Goal: Obtain resource: Download file/media

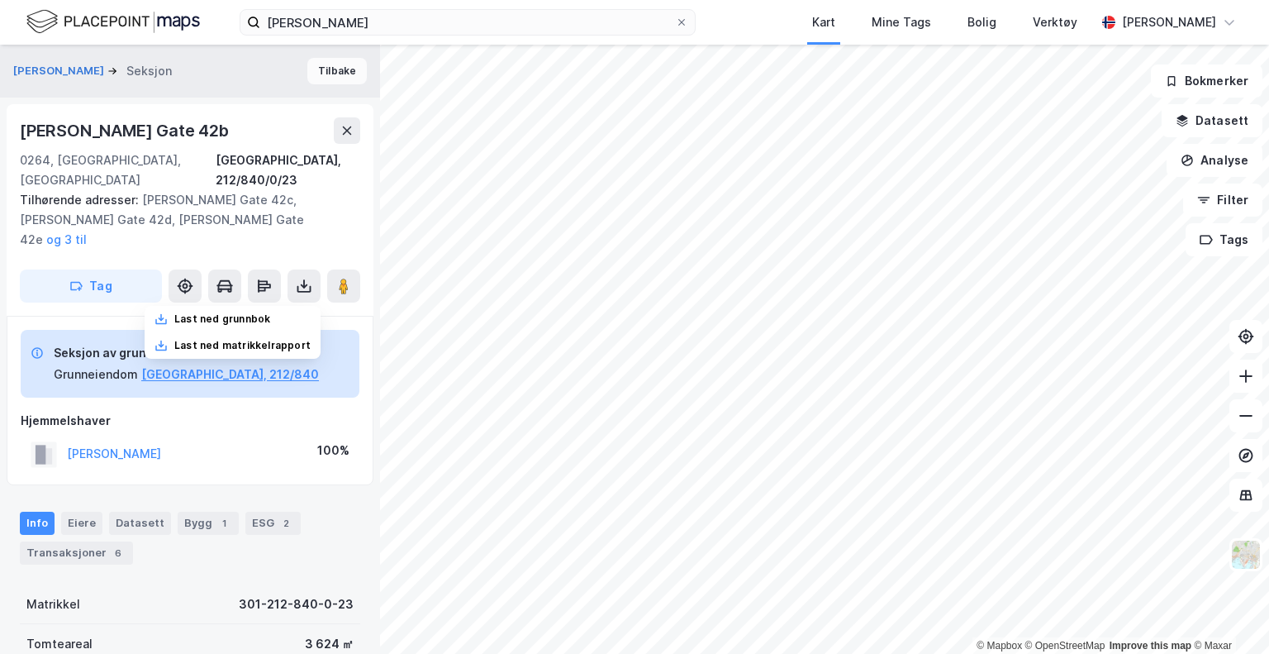
click at [330, 74] on button "Tilbake" at bounding box center [336, 71] width 59 height 26
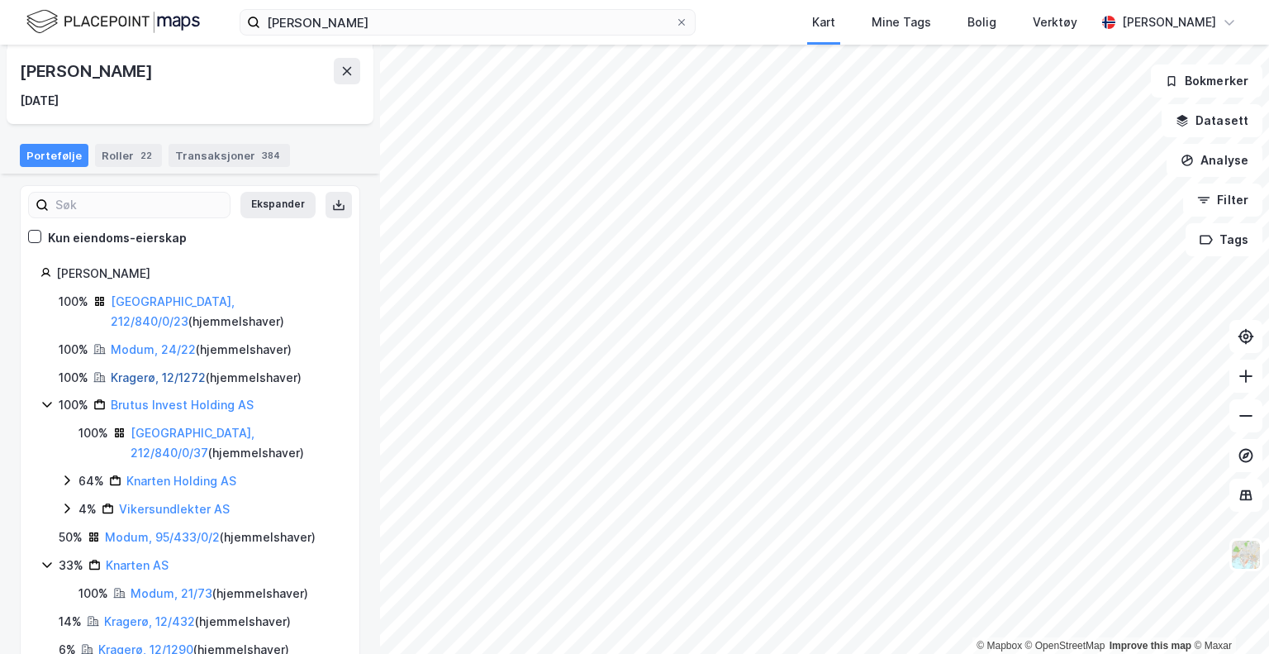
scroll to position [127, 0]
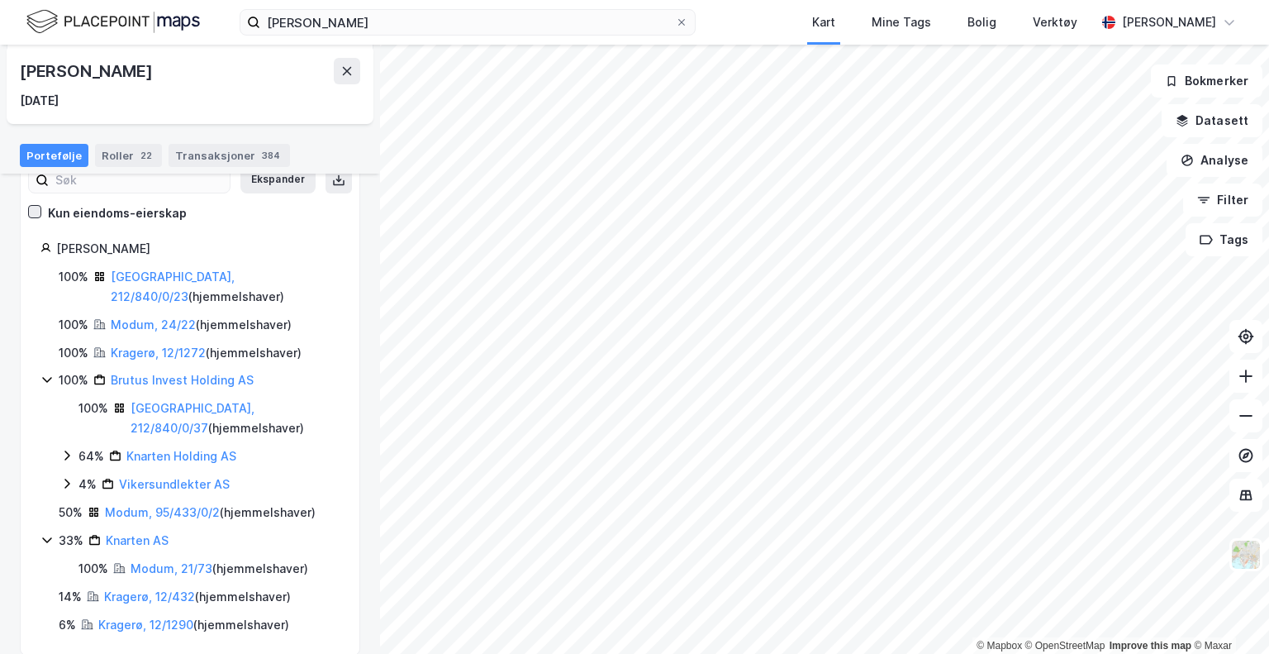
click at [35, 211] on icon at bounding box center [35, 211] width 9 height 6
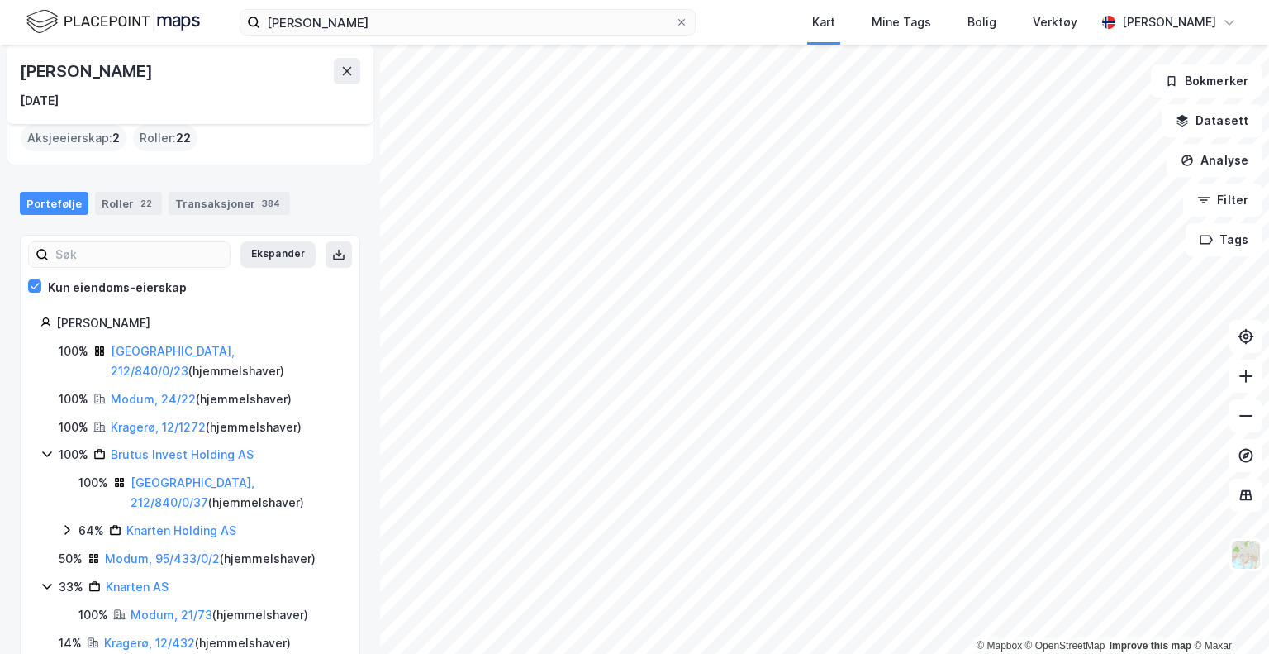
scroll to position [99, 0]
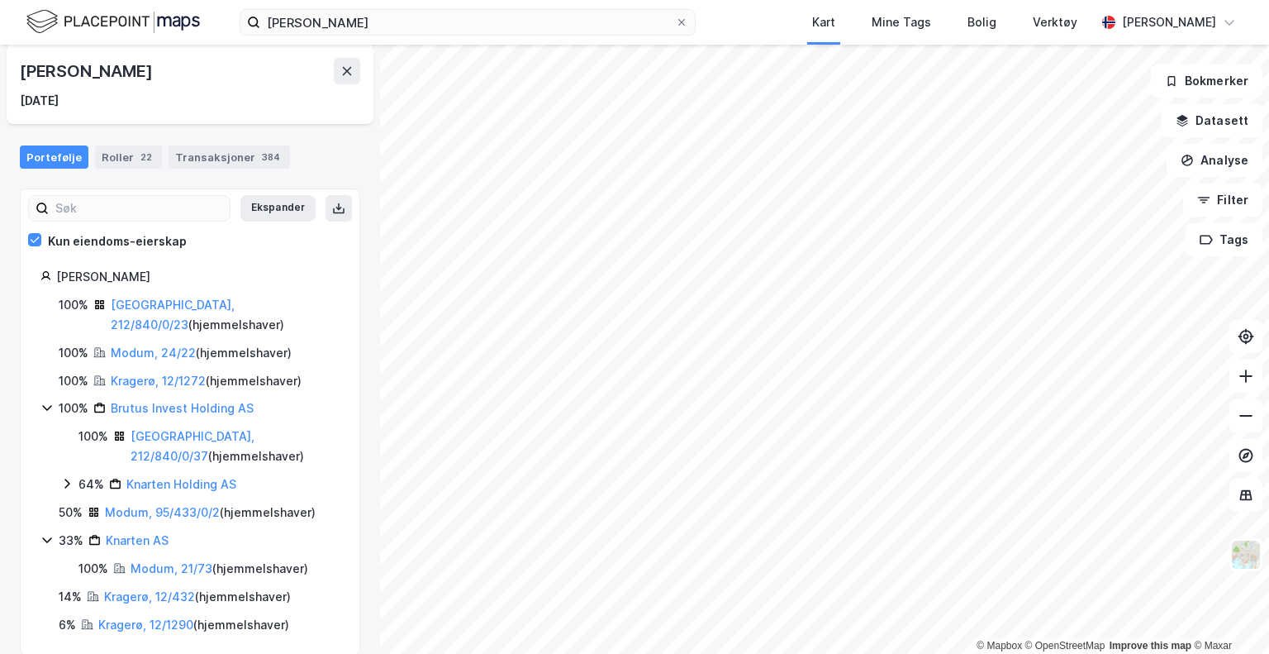
click at [63, 477] on icon at bounding box center [66, 483] width 13 height 13
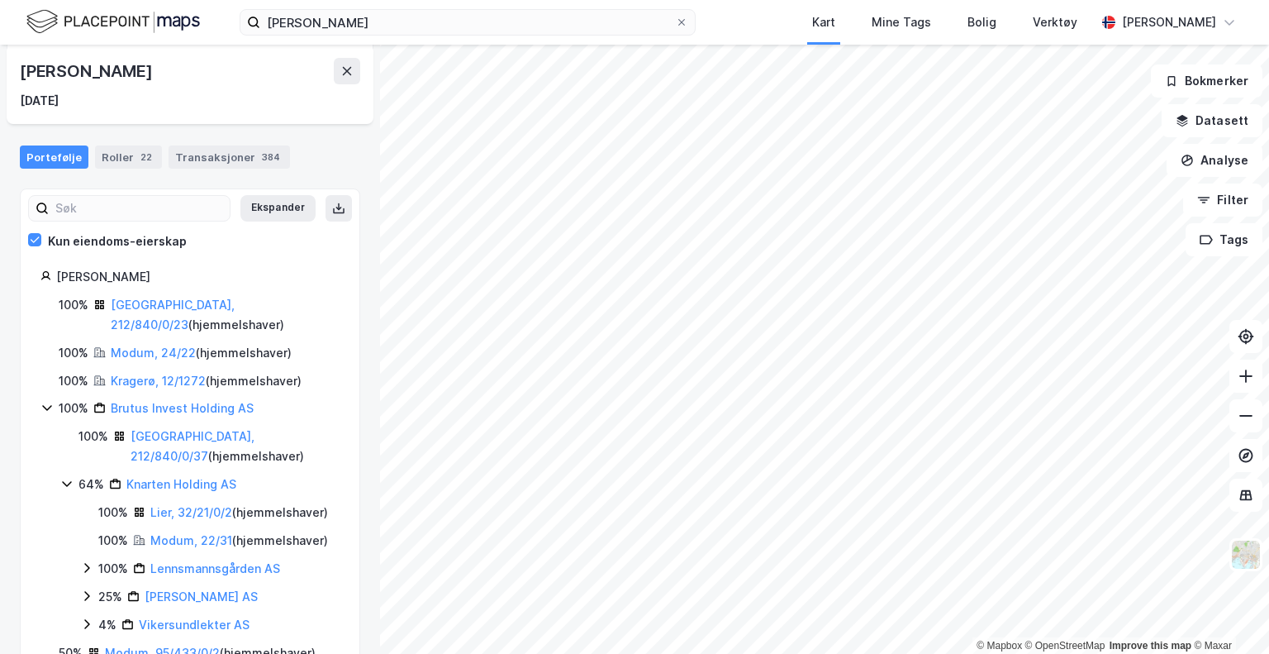
click at [66, 477] on icon at bounding box center [66, 483] width 13 height 13
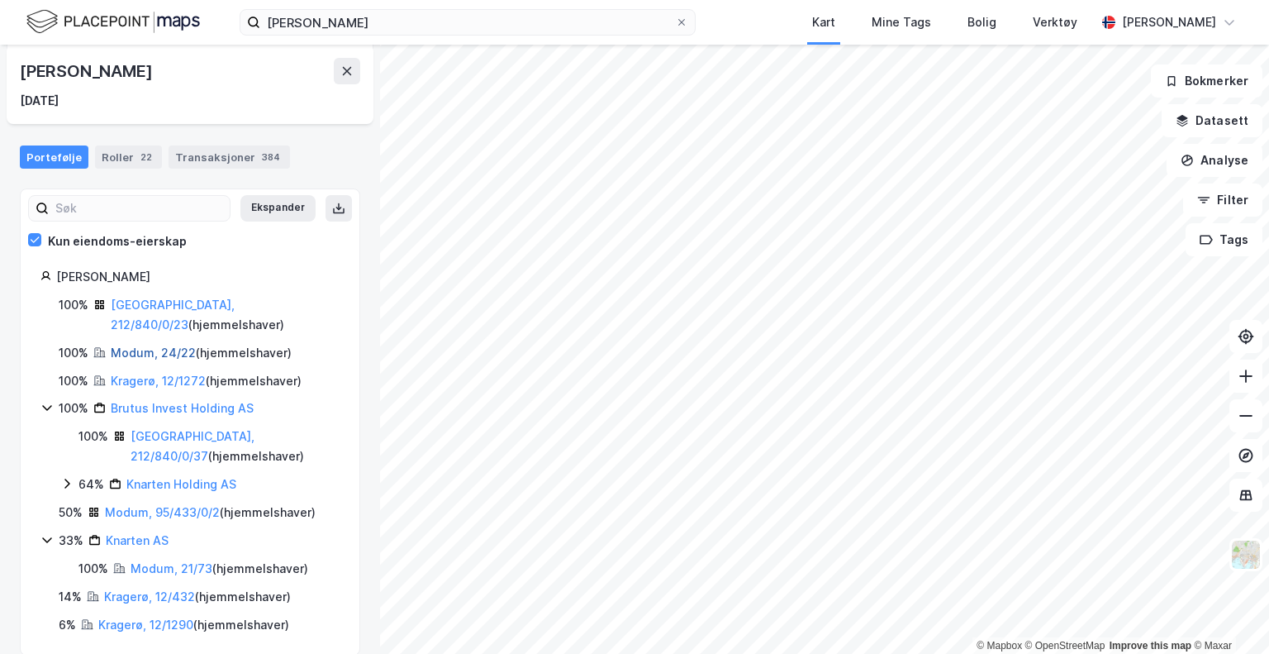
click at [147, 345] on link "Modum, 24/22" at bounding box center [153, 352] width 85 height 14
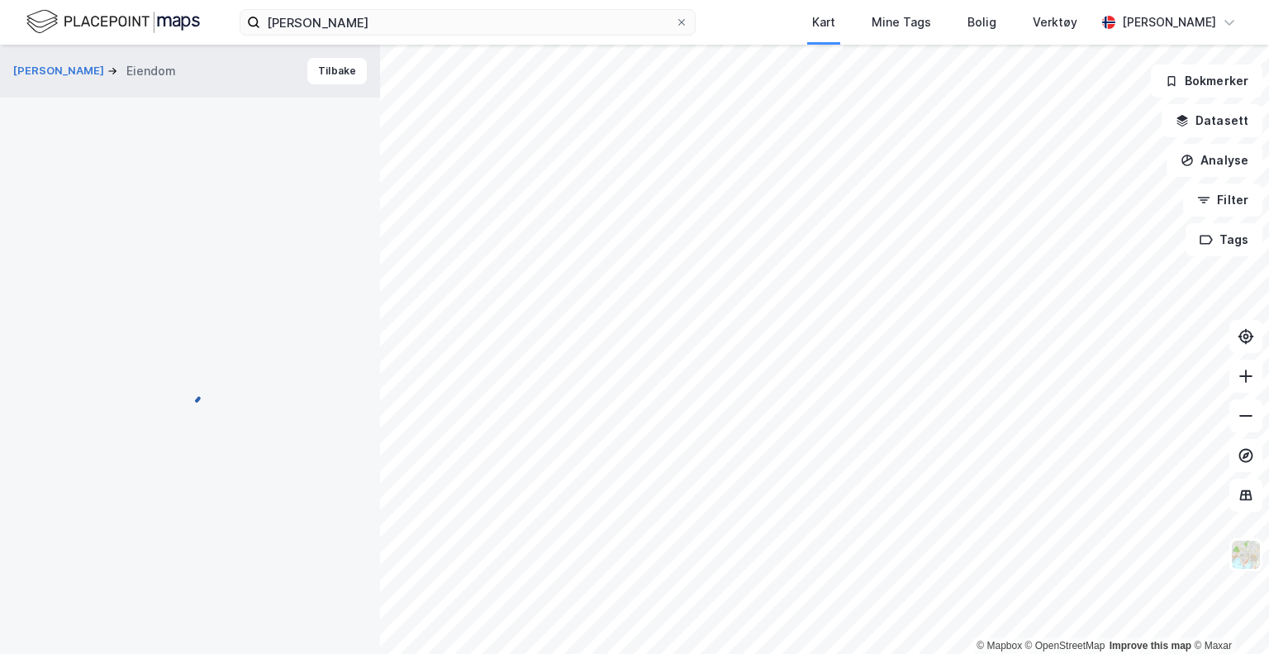
scroll to position [2, 0]
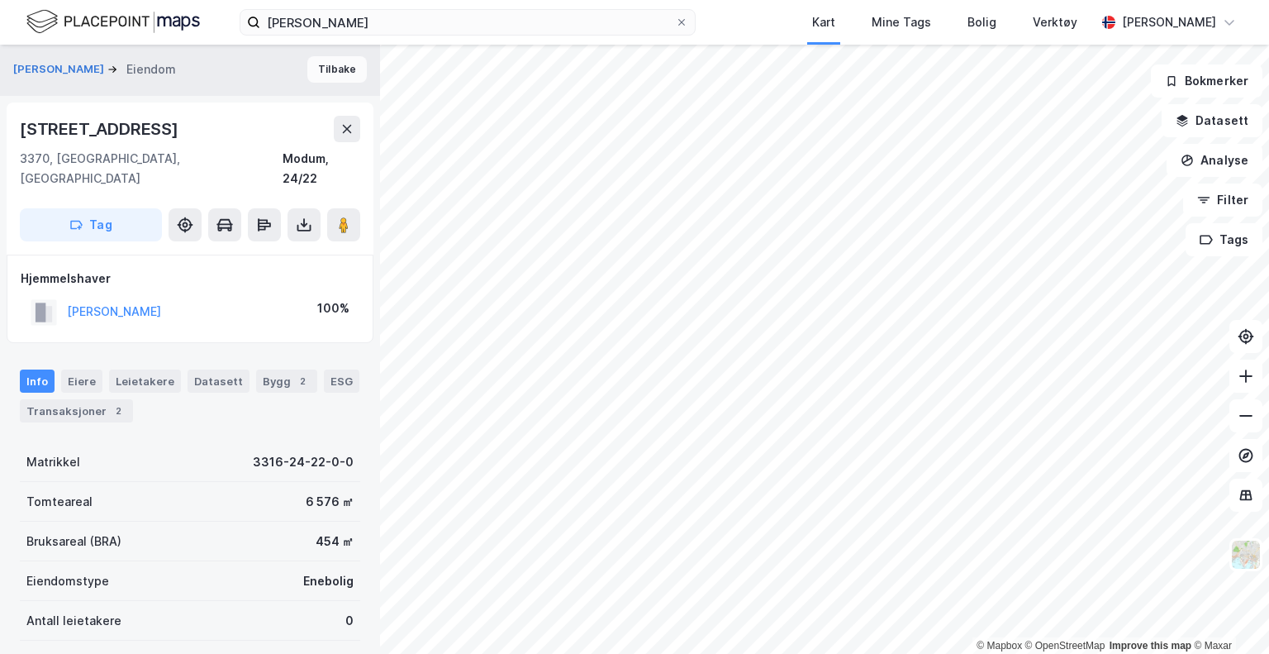
click at [321, 72] on button "Tilbake" at bounding box center [336, 69] width 59 height 26
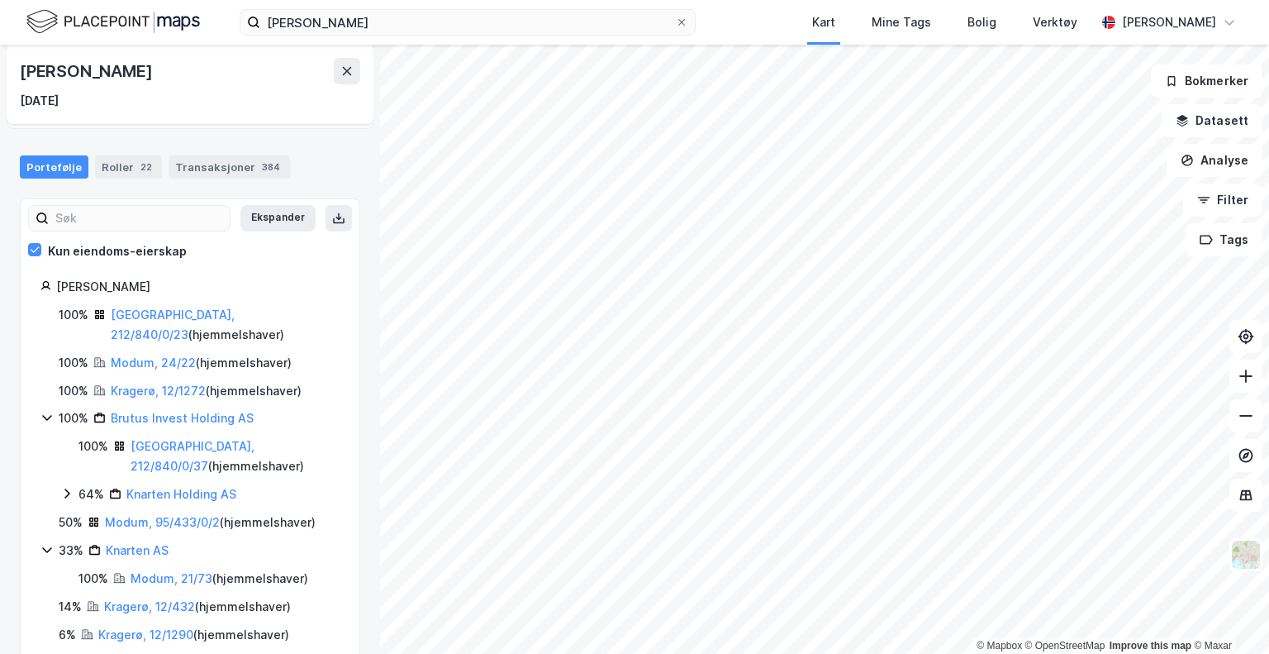
scroll to position [99, 0]
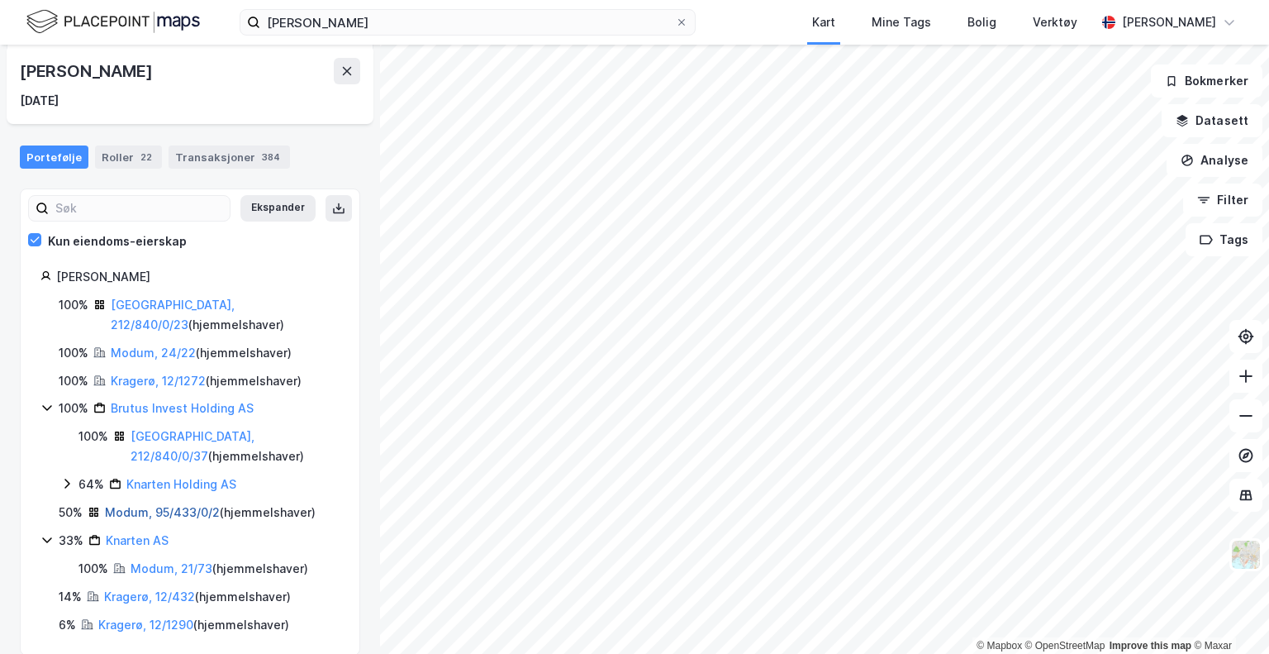
click at [173, 505] on link "Modum, 95/433/0/2" at bounding box center [162, 512] width 115 height 14
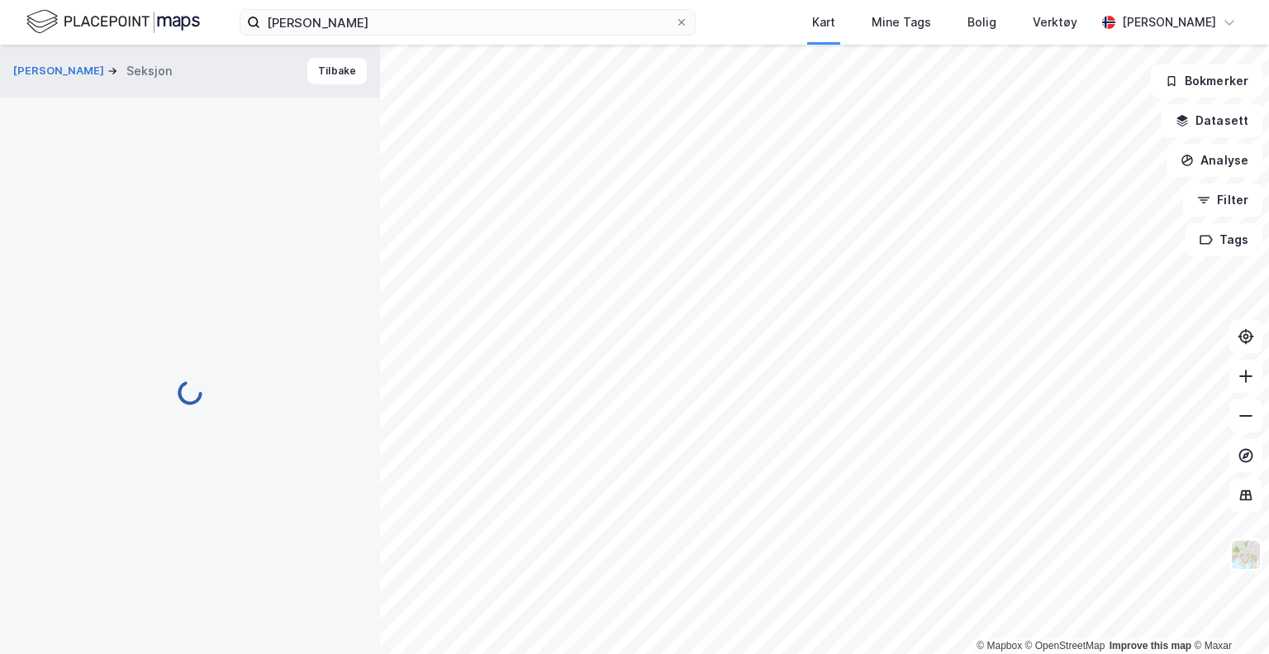
scroll to position [2, 0]
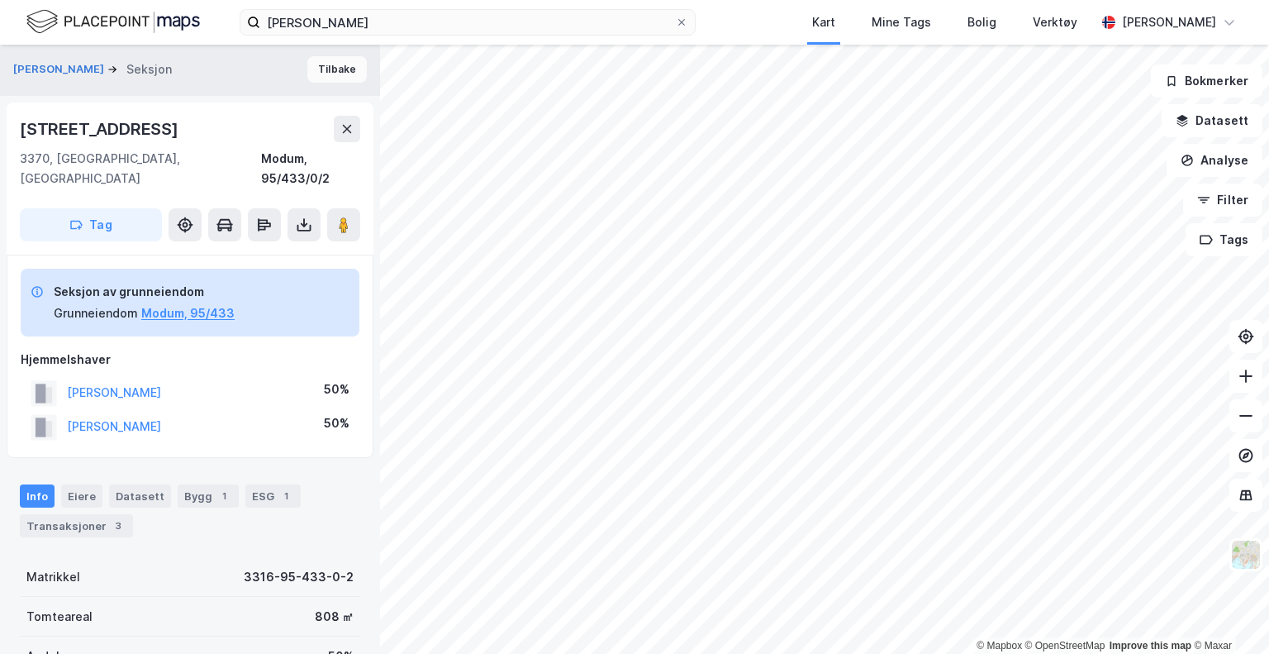
click at [338, 62] on button "Tilbake" at bounding box center [336, 69] width 59 height 26
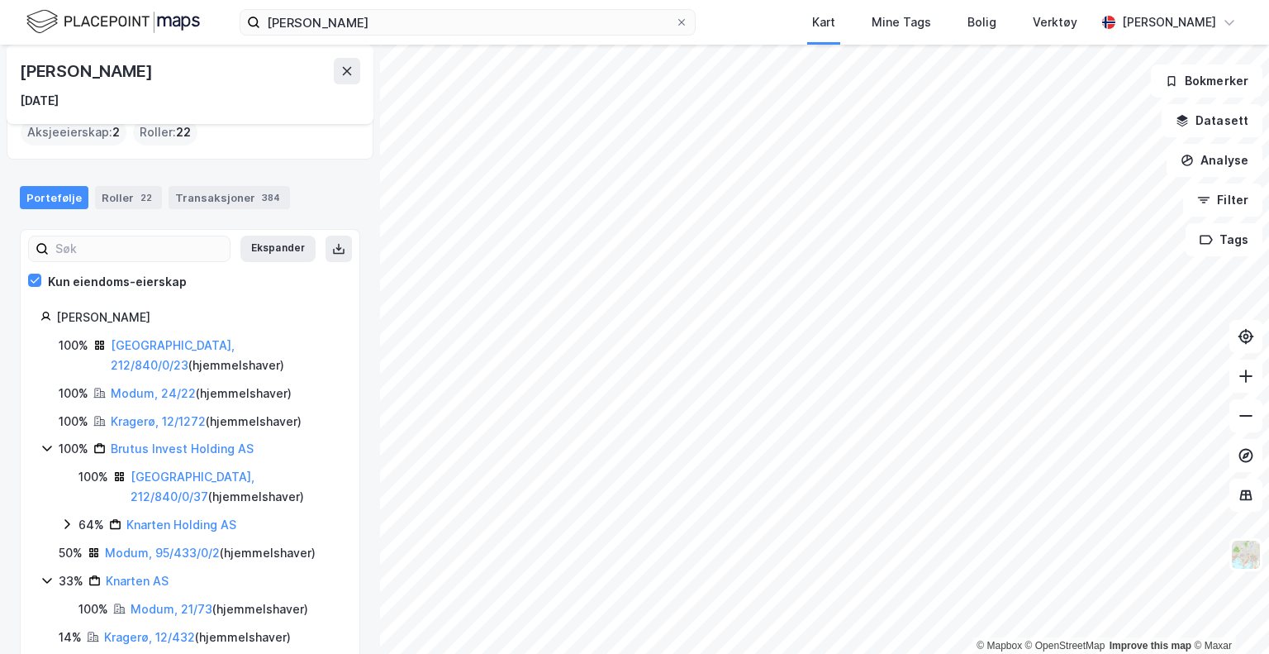
scroll to position [99, 0]
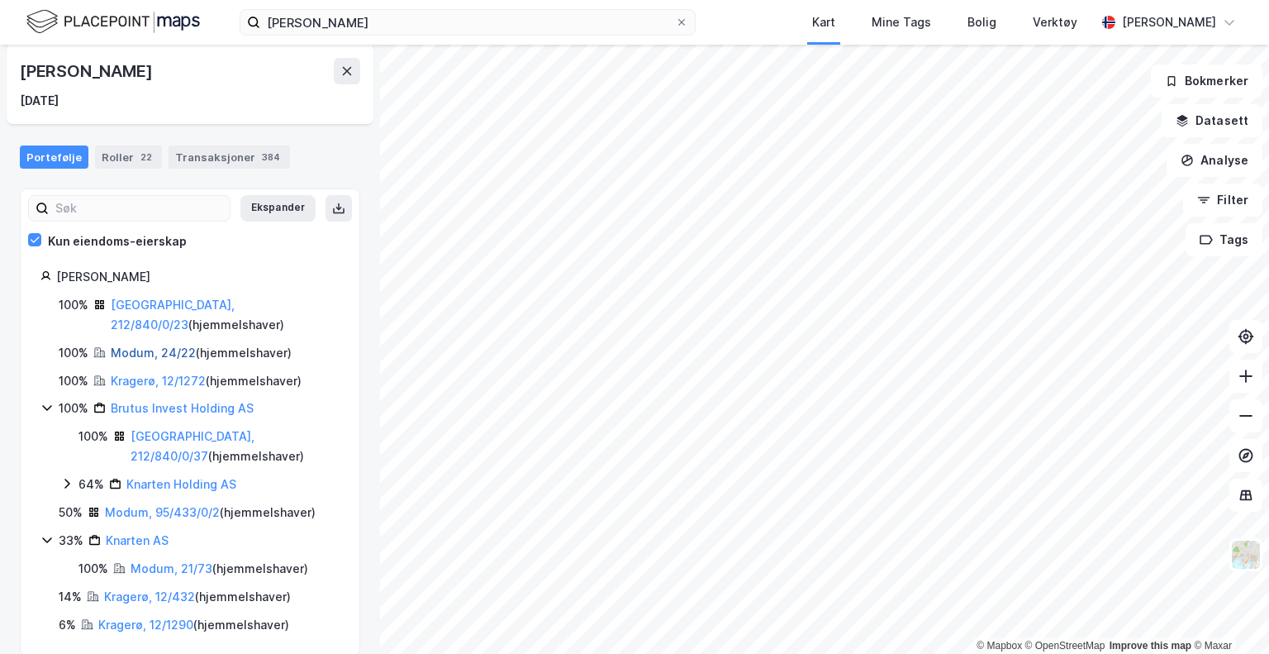
click at [153, 345] on link "Modum, 24/22" at bounding box center [153, 352] width 85 height 14
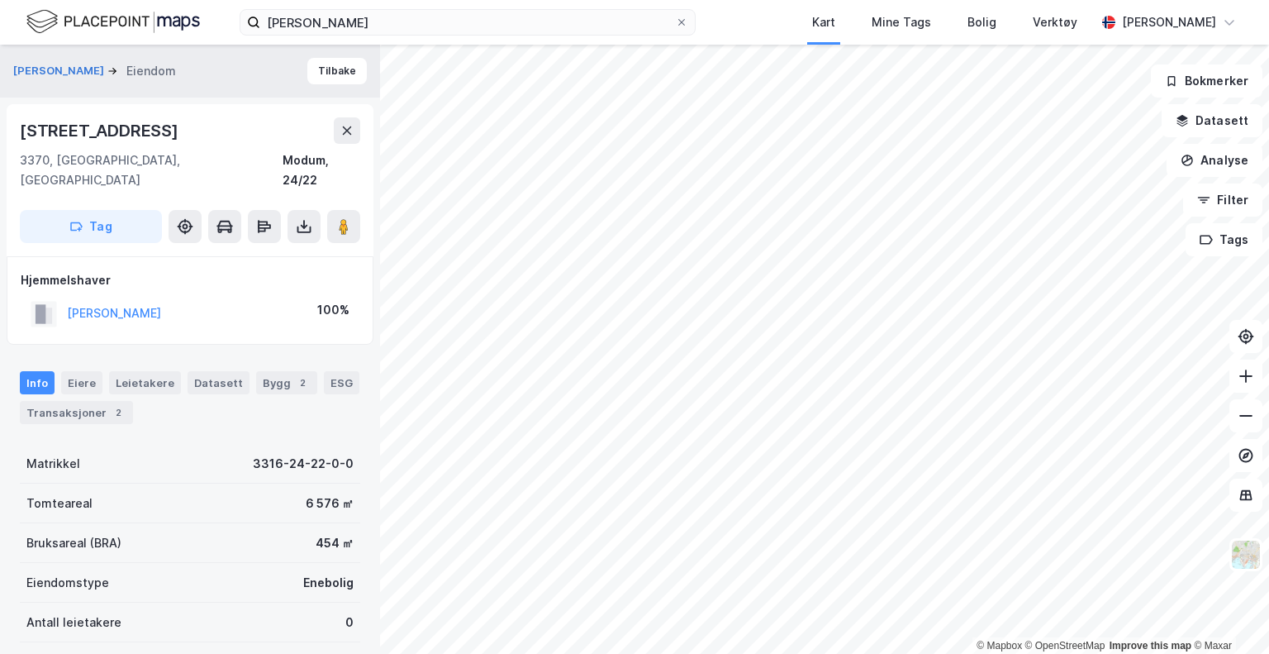
scroll to position [2, 0]
click at [330, 71] on button "Tilbake" at bounding box center [336, 69] width 59 height 26
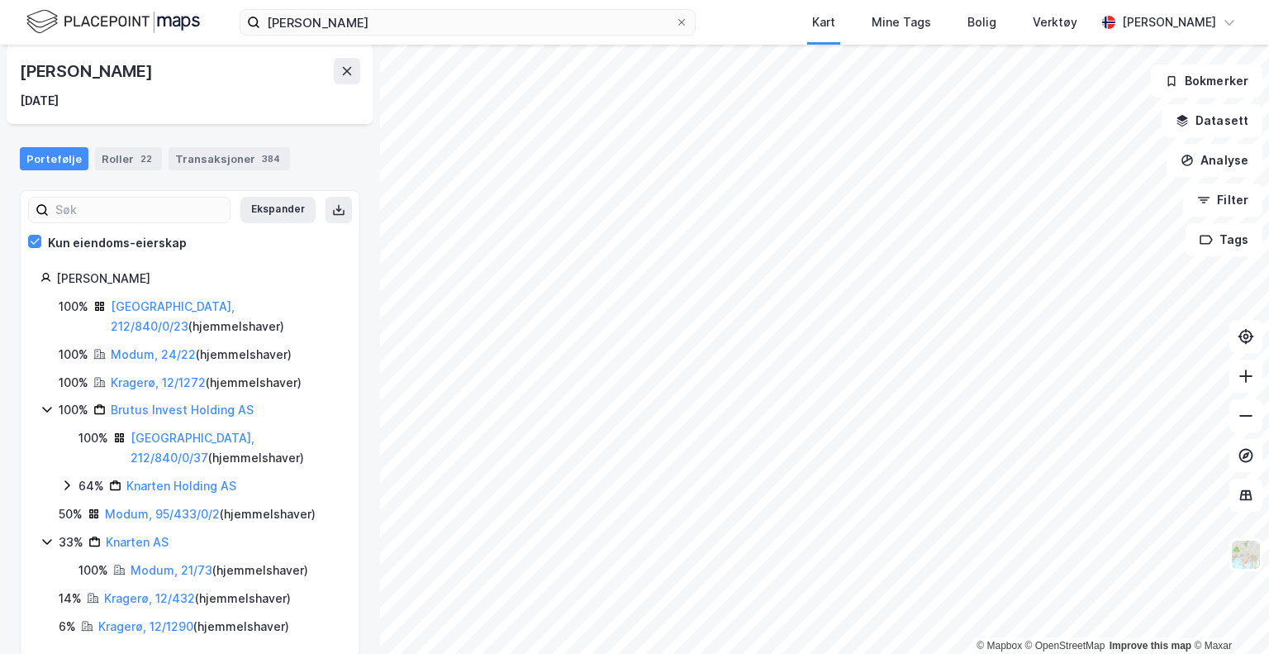
scroll to position [99, 0]
click at [36, 234] on icon at bounding box center [35, 240] width 12 height 12
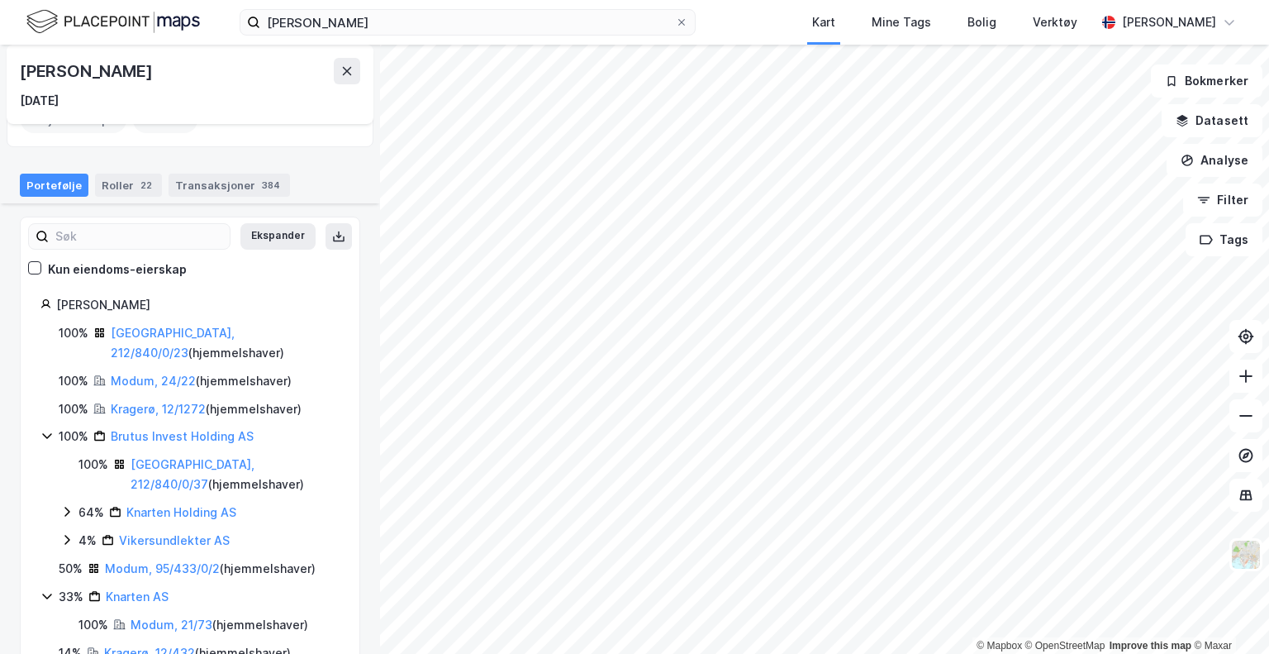
scroll to position [127, 0]
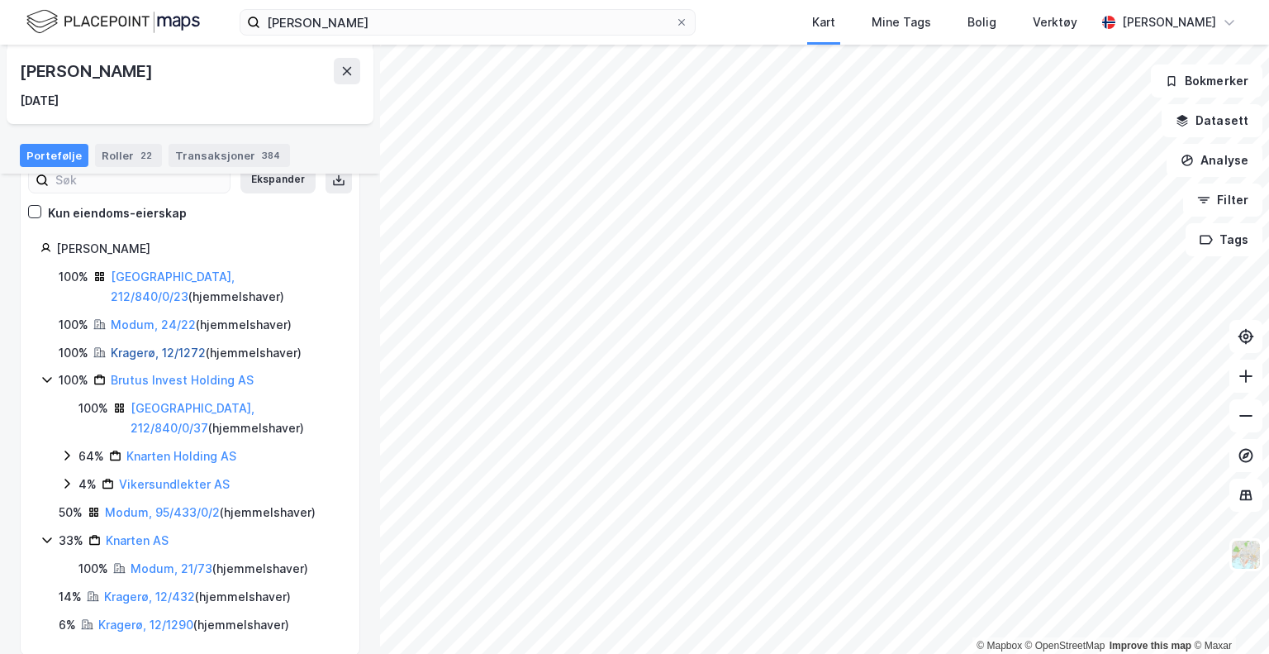
click at [145, 345] on link "Kragerø, 12/1272" at bounding box center [158, 352] width 95 height 14
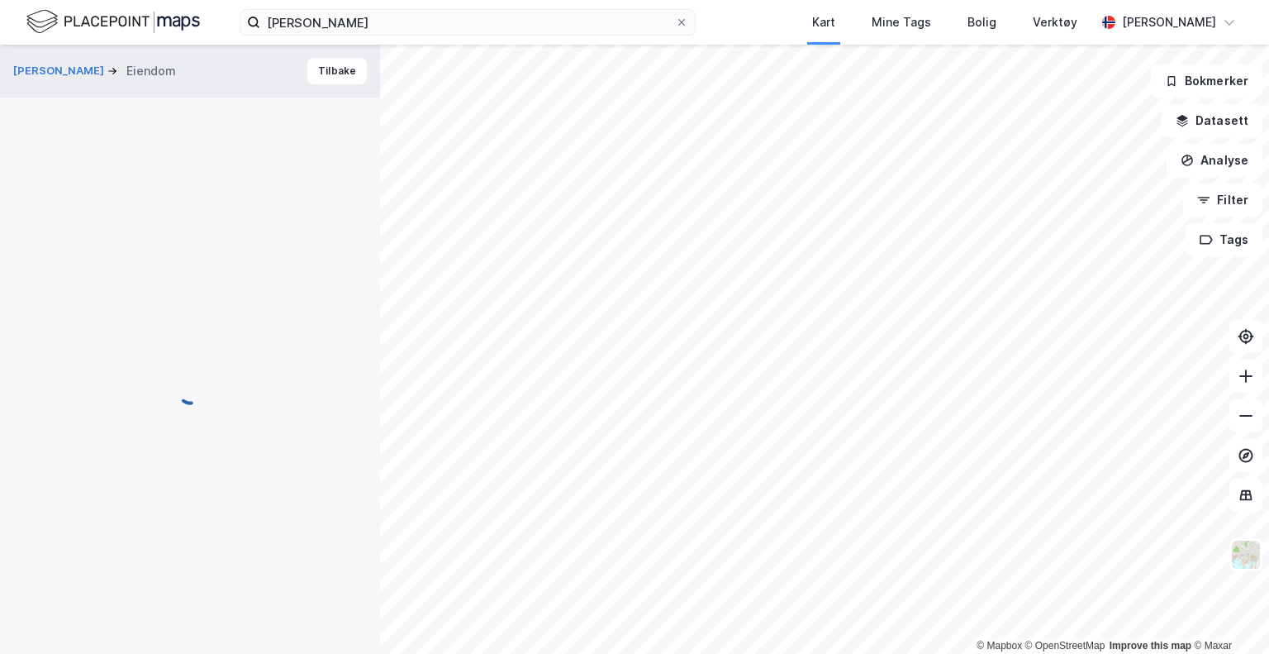
scroll to position [2, 0]
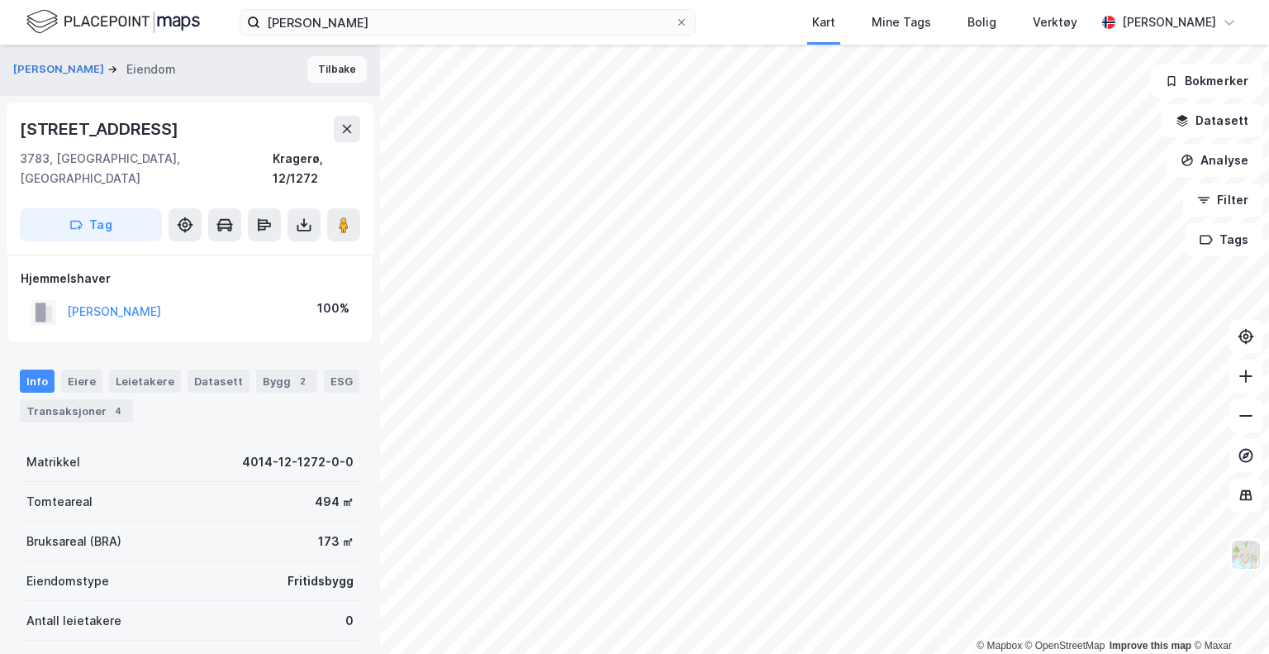
click at [321, 69] on button "Tilbake" at bounding box center [336, 69] width 59 height 26
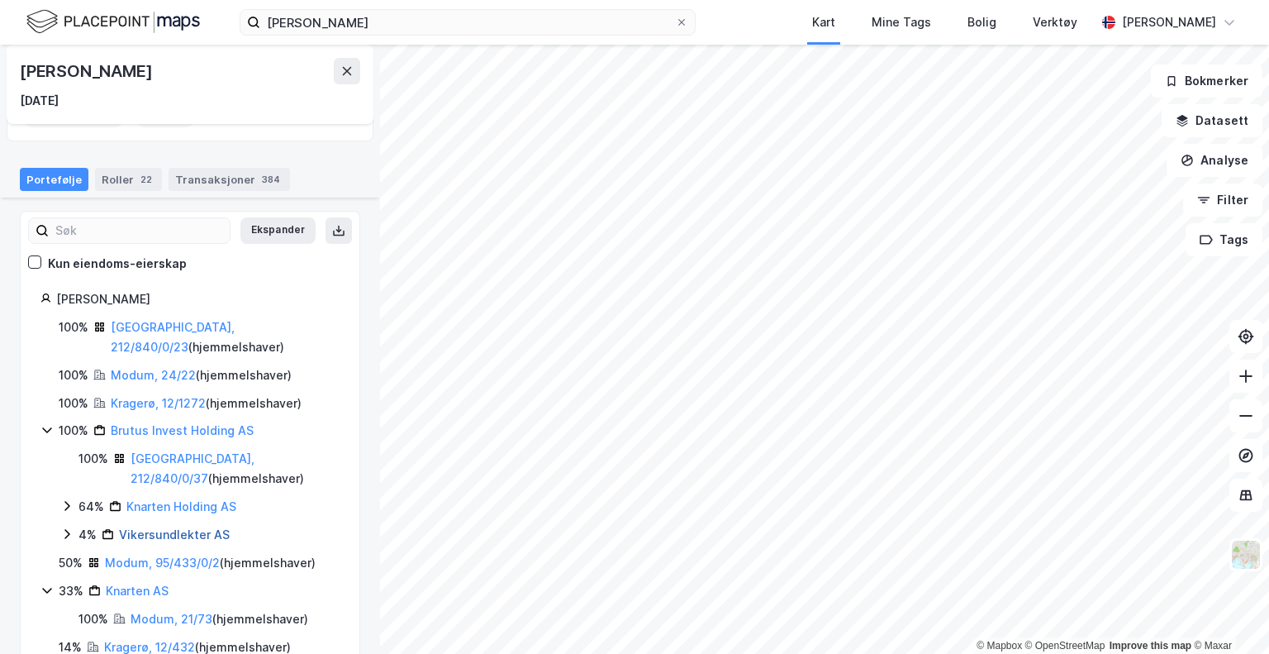
scroll to position [127, 0]
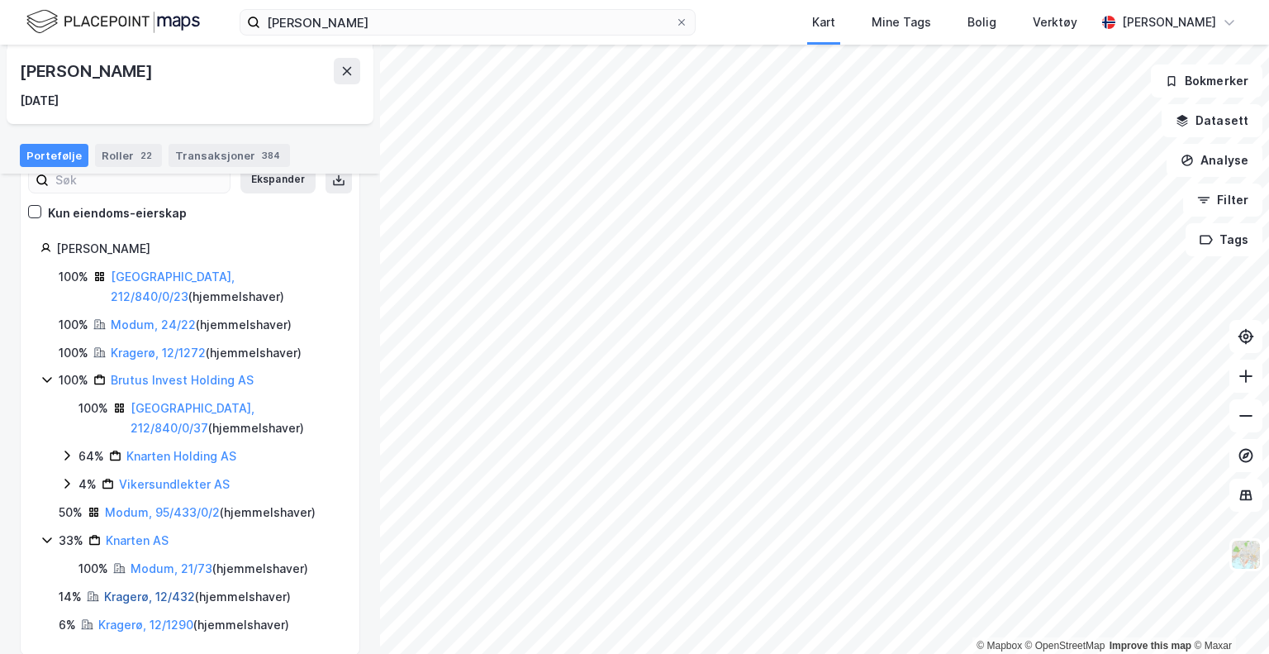
click at [135, 589] on link "Kragerø, 12/432" at bounding box center [149, 596] width 91 height 14
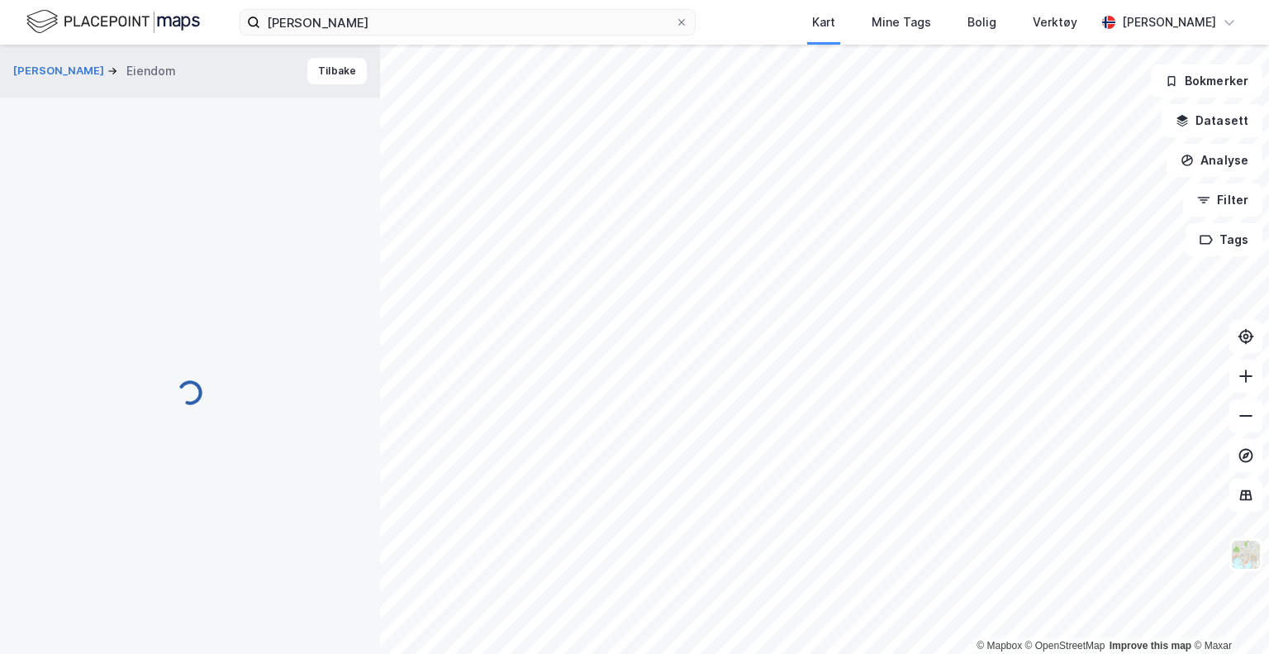
scroll to position [2, 0]
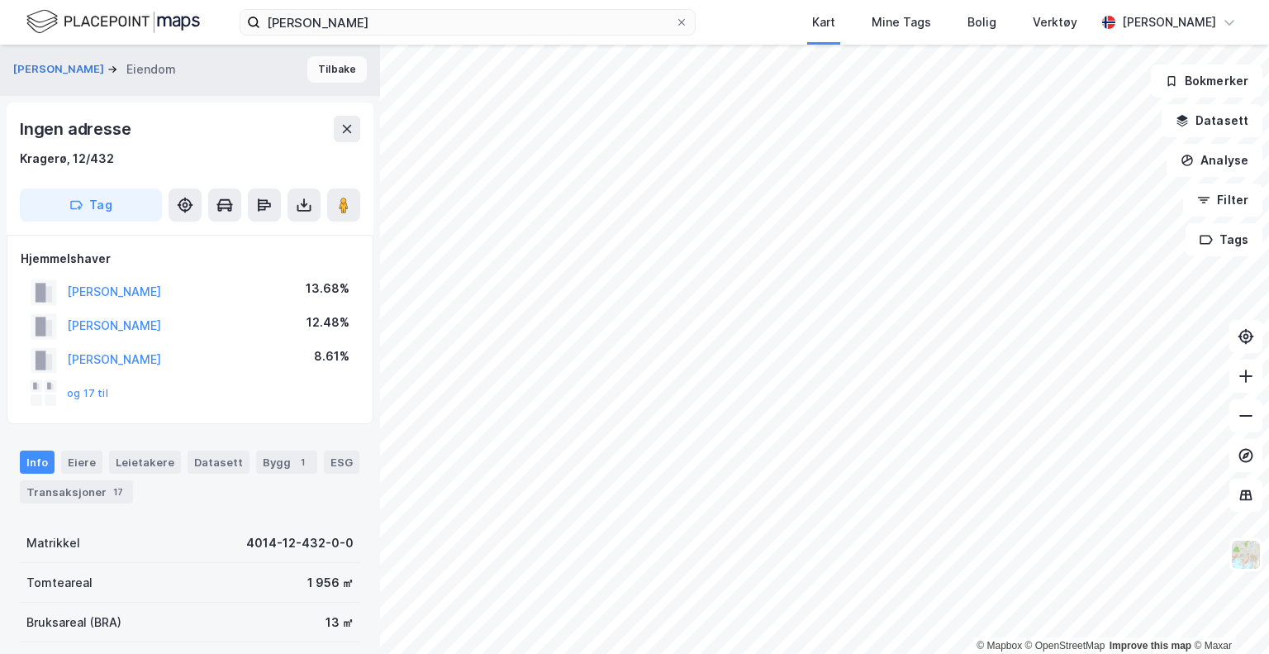
click at [320, 69] on button "Tilbake" at bounding box center [336, 69] width 59 height 26
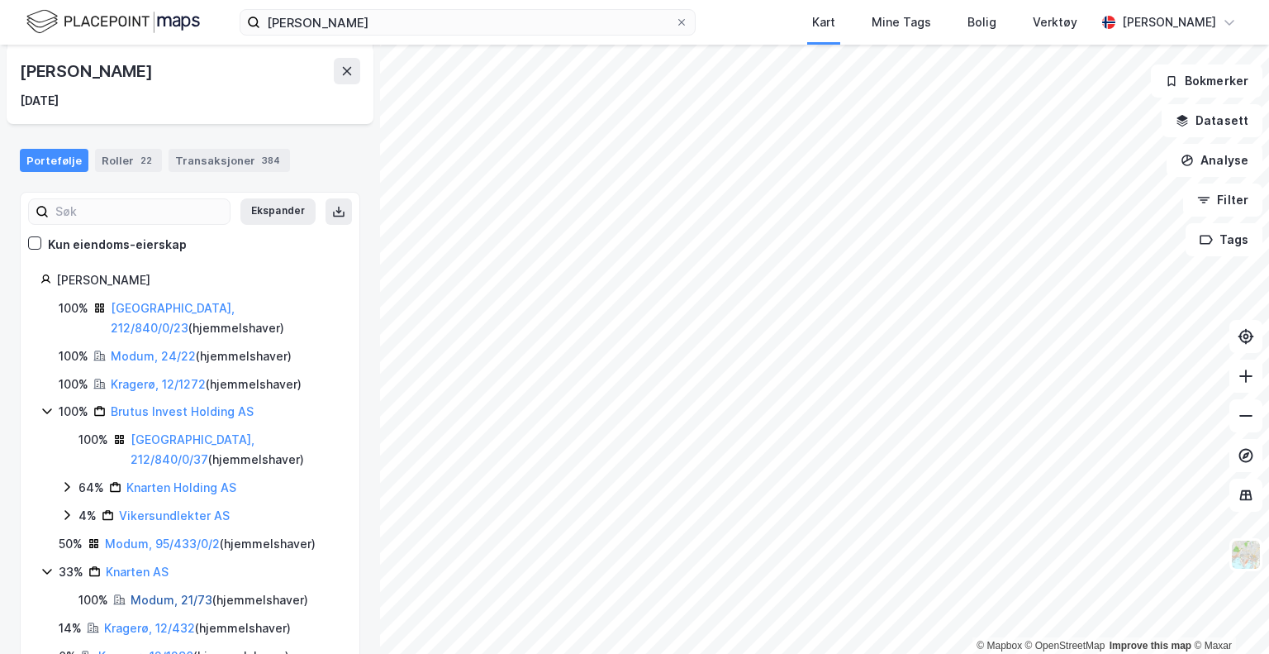
scroll to position [127, 0]
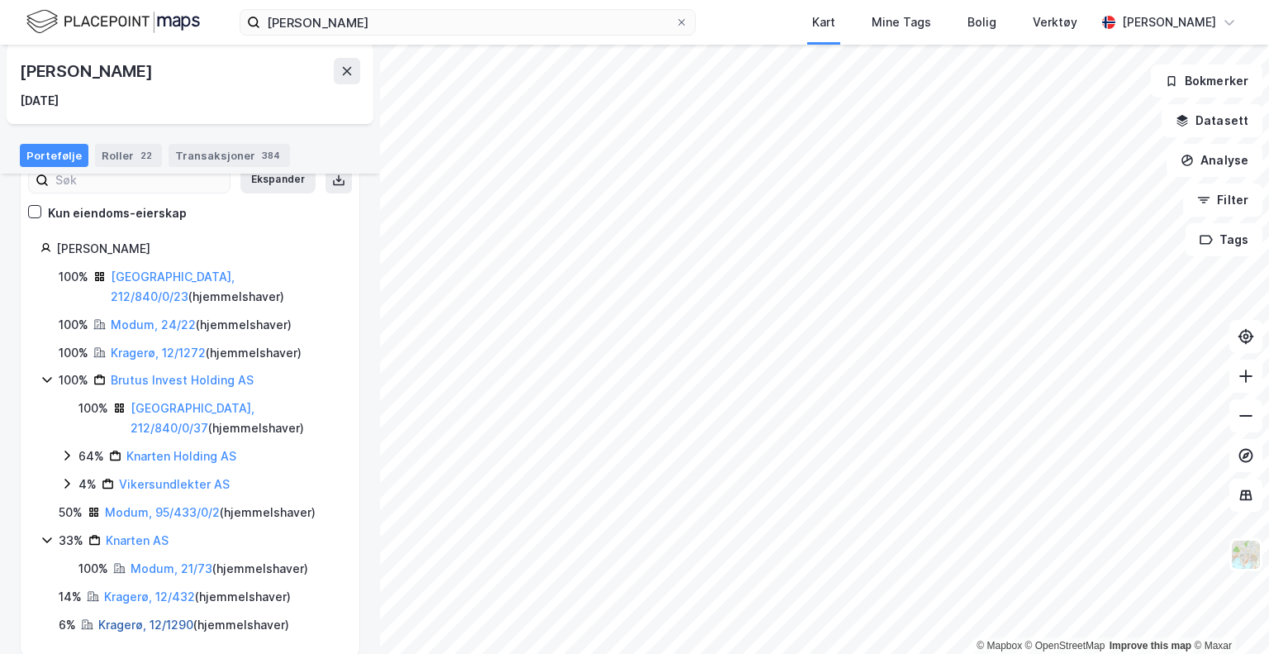
click at [135, 617] on link "Kragerø, 12/1290" at bounding box center [145, 624] width 95 height 14
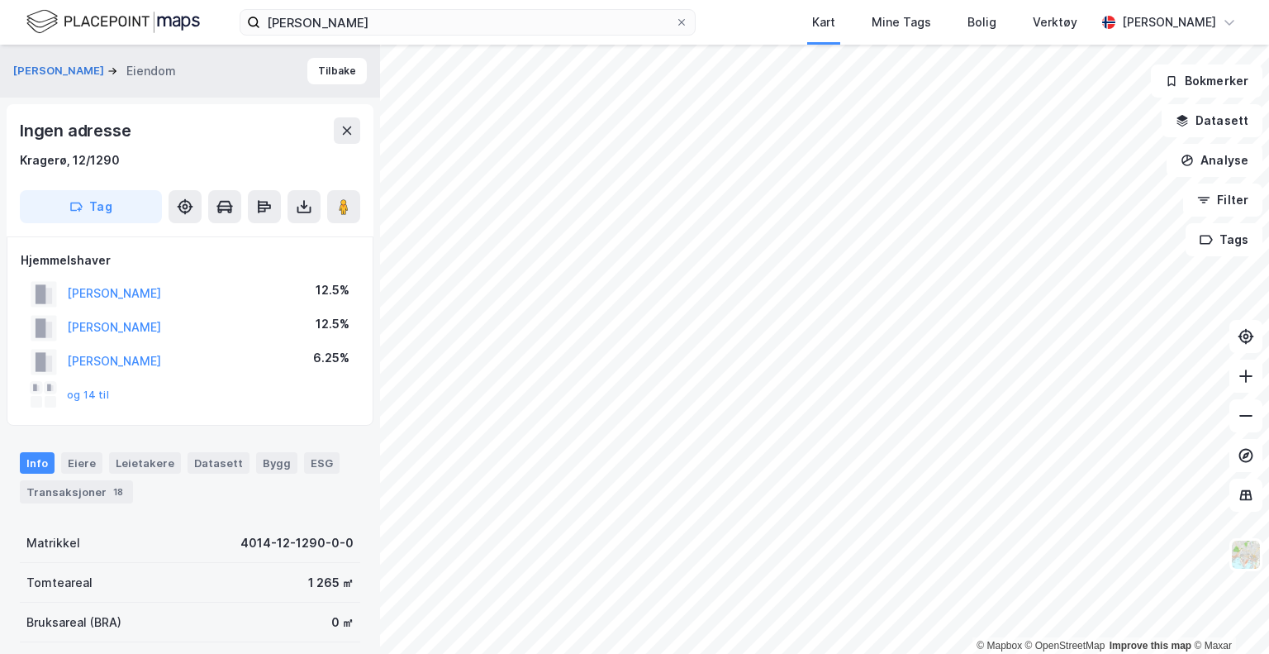
scroll to position [2, 0]
click at [318, 68] on button "Tilbake" at bounding box center [336, 69] width 59 height 26
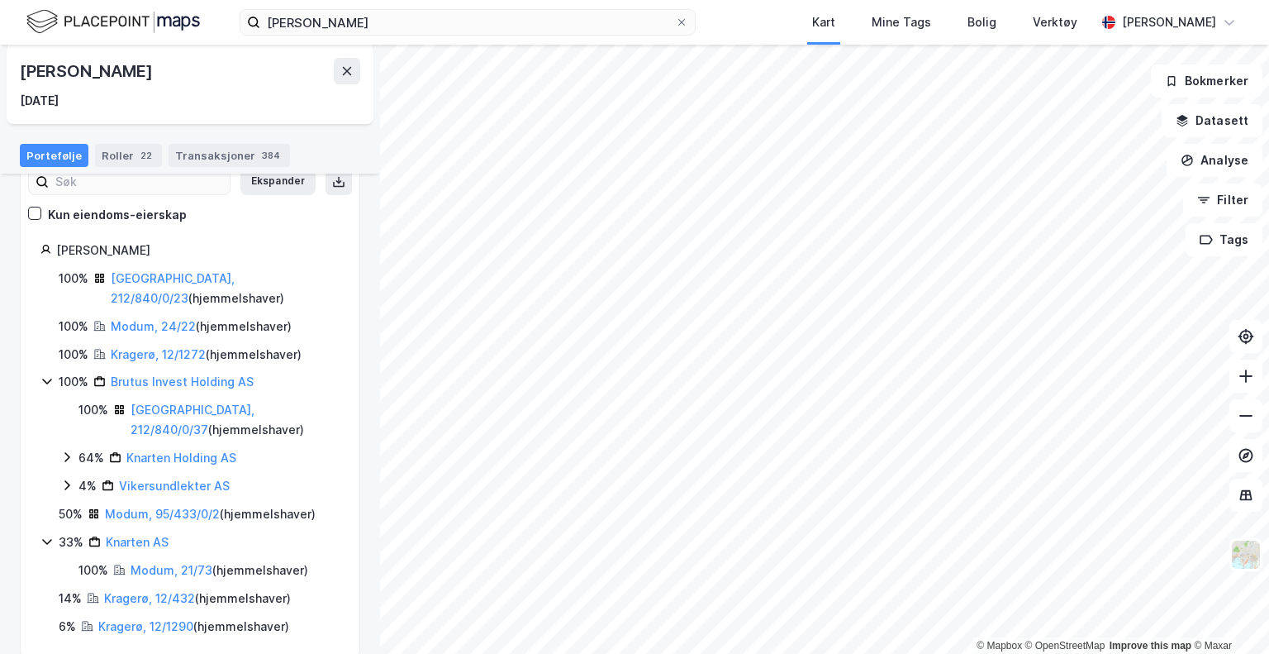
scroll to position [127, 0]
click at [159, 505] on link "Modum, 95/433/0/2" at bounding box center [162, 512] width 115 height 14
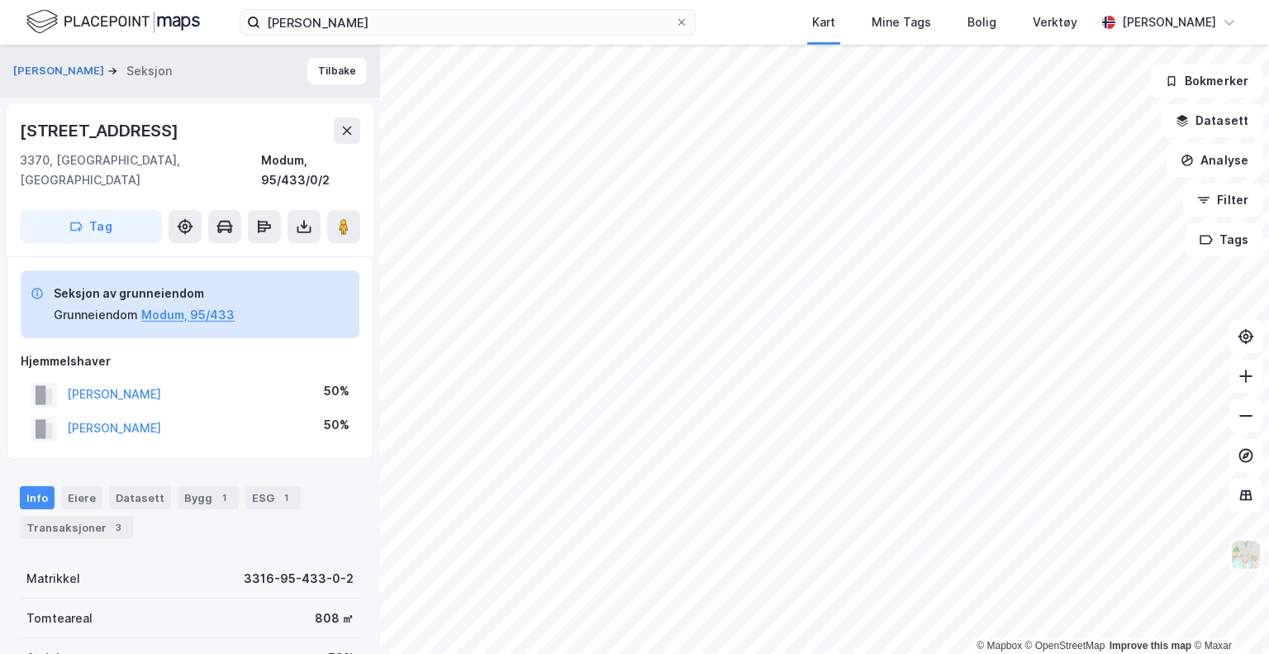
scroll to position [2, 0]
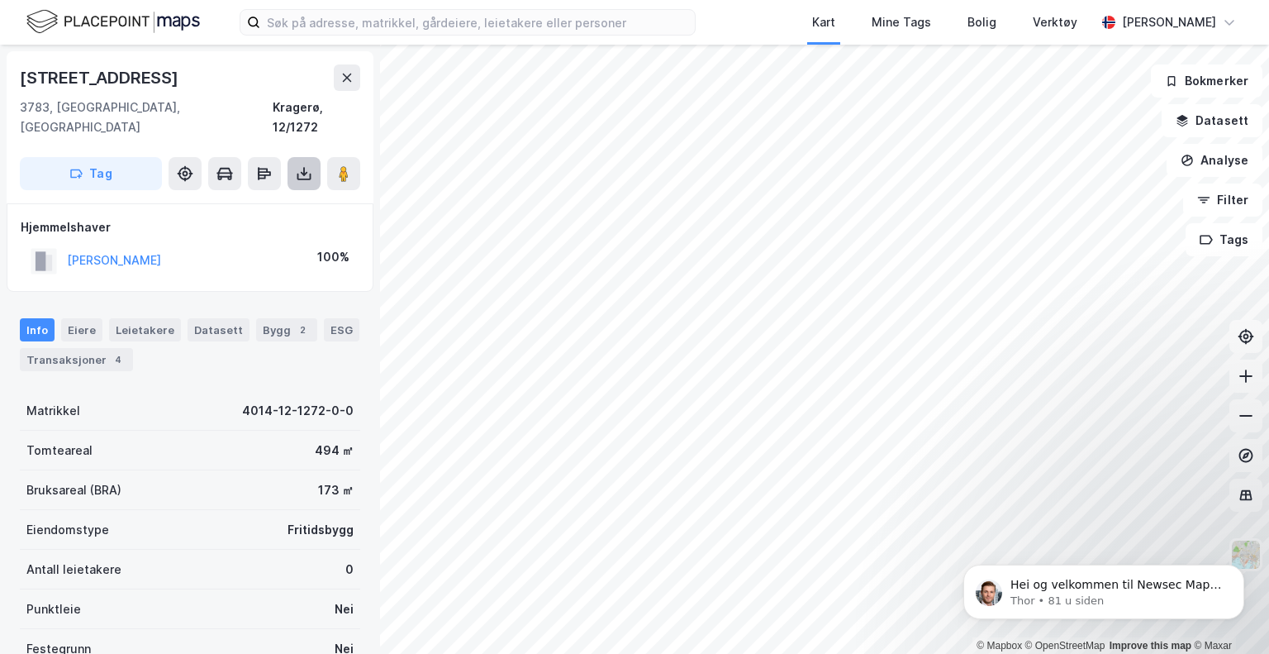
click at [307, 165] on icon at bounding box center [304, 173] width 17 height 17
click at [247, 200] on div "Last ned grunnbok" at bounding box center [222, 206] width 96 height 13
drag, startPoint x: 19, startPoint y: 77, endPoint x: 131, endPoint y: 83, distance: 112.5
click at [131, 83] on div "Tåtøyveien 29 3783, Kragerø Skjærgård, Telemark Kragerø, 12/1272 Tag" at bounding box center [190, 127] width 367 height 152
copy div "[STREET_ADDRESS]"
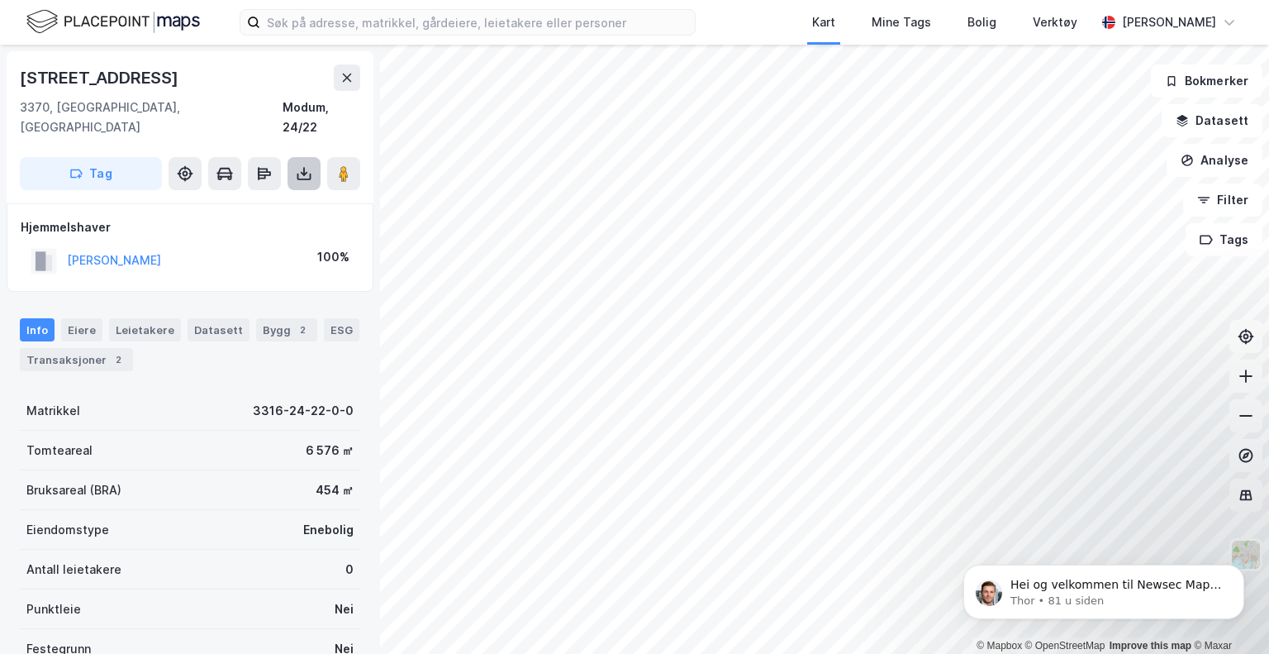
click at [308, 165] on icon at bounding box center [304, 173] width 17 height 17
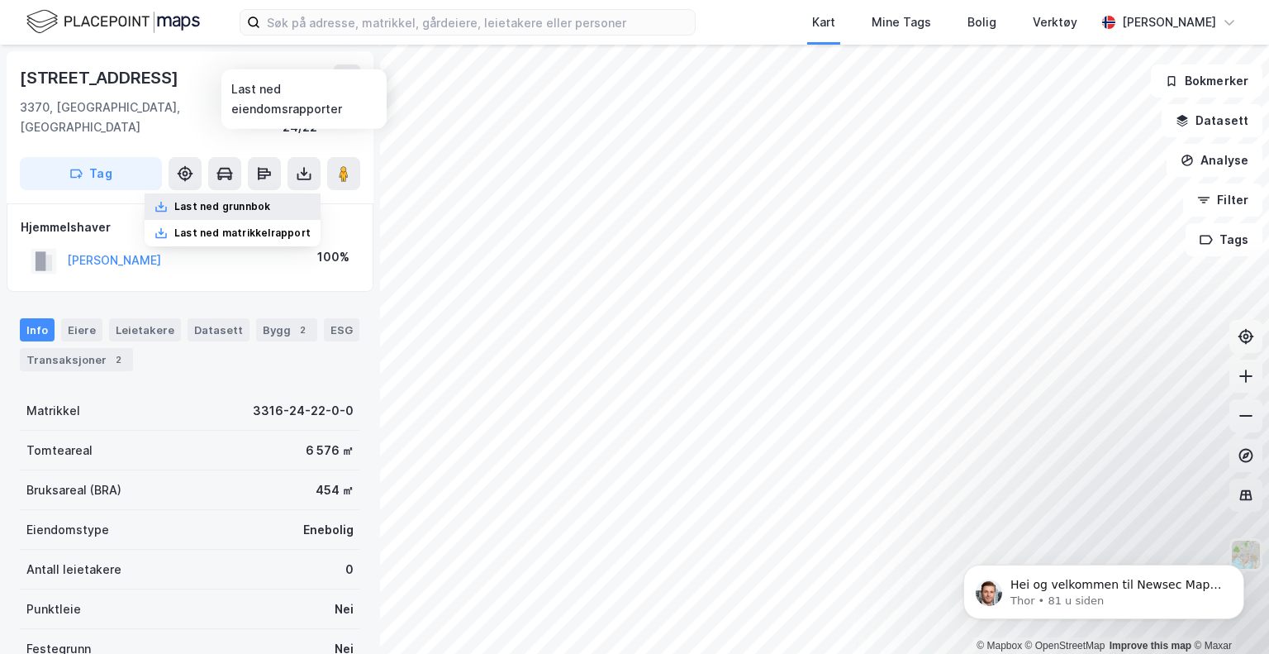
click at [242, 200] on div "Last ned grunnbok" at bounding box center [222, 206] width 96 height 13
